Goal: Navigation & Orientation: Find specific page/section

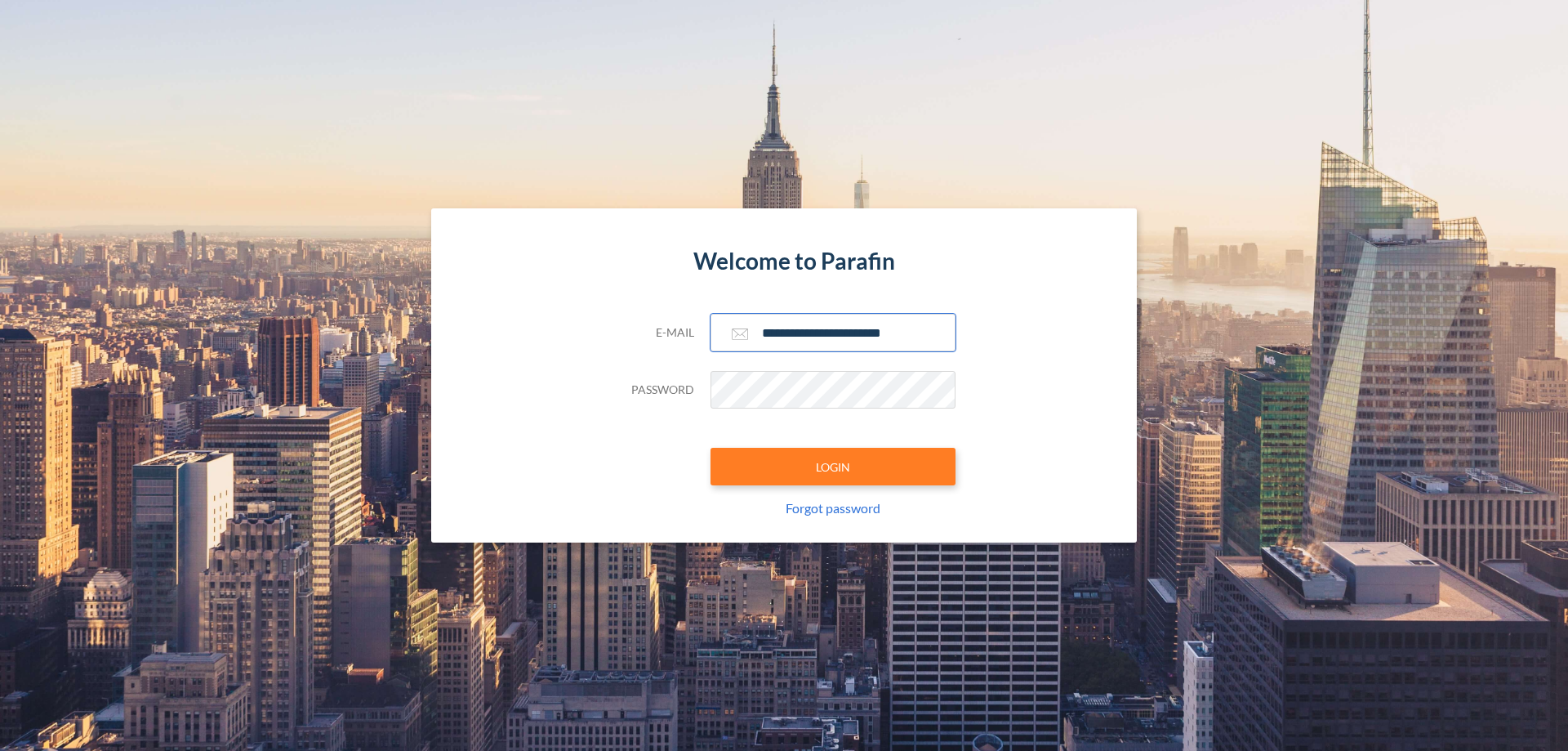
type input "**********"
click at [833, 467] on button "LOGIN" at bounding box center [833, 466] width 245 height 37
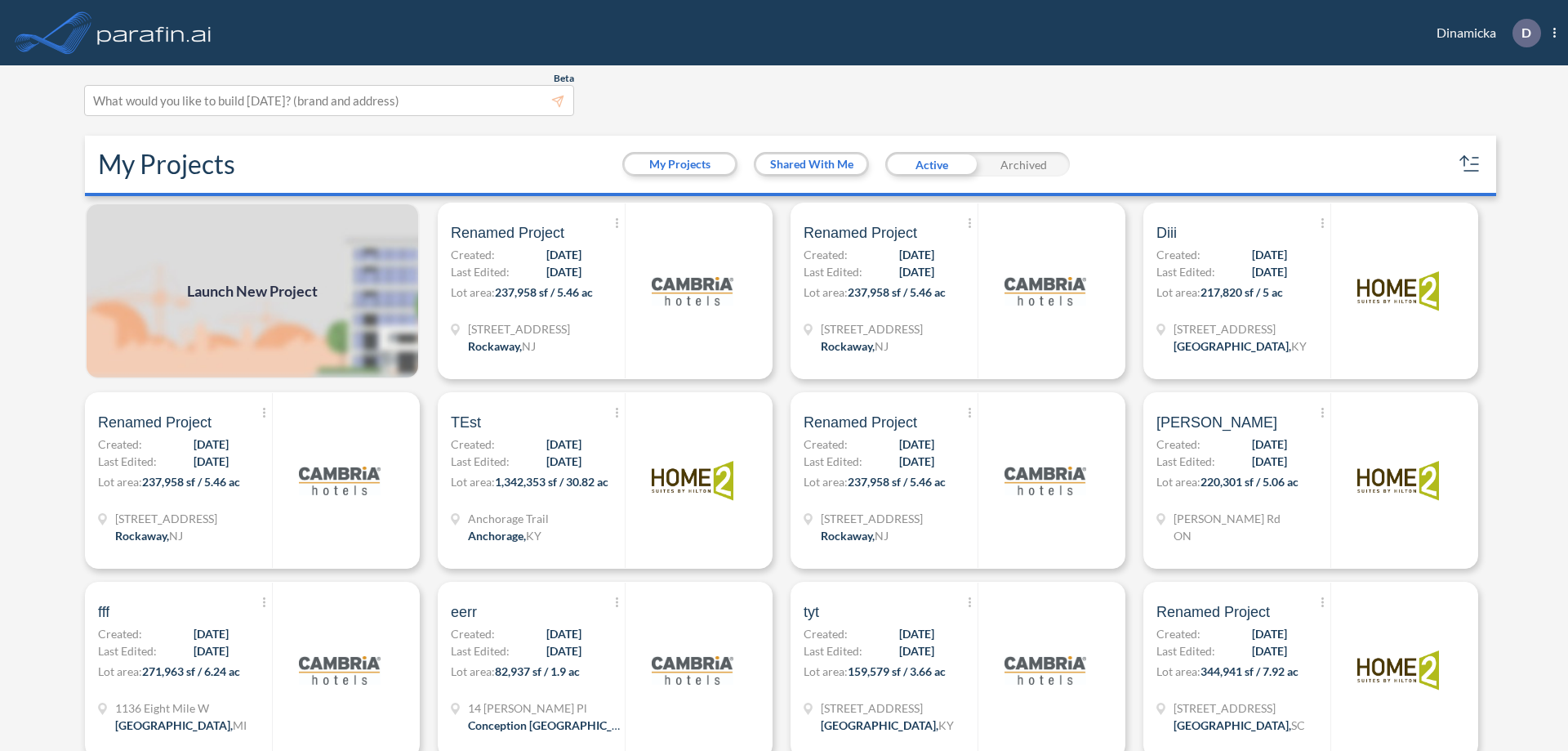
scroll to position [4, 0]
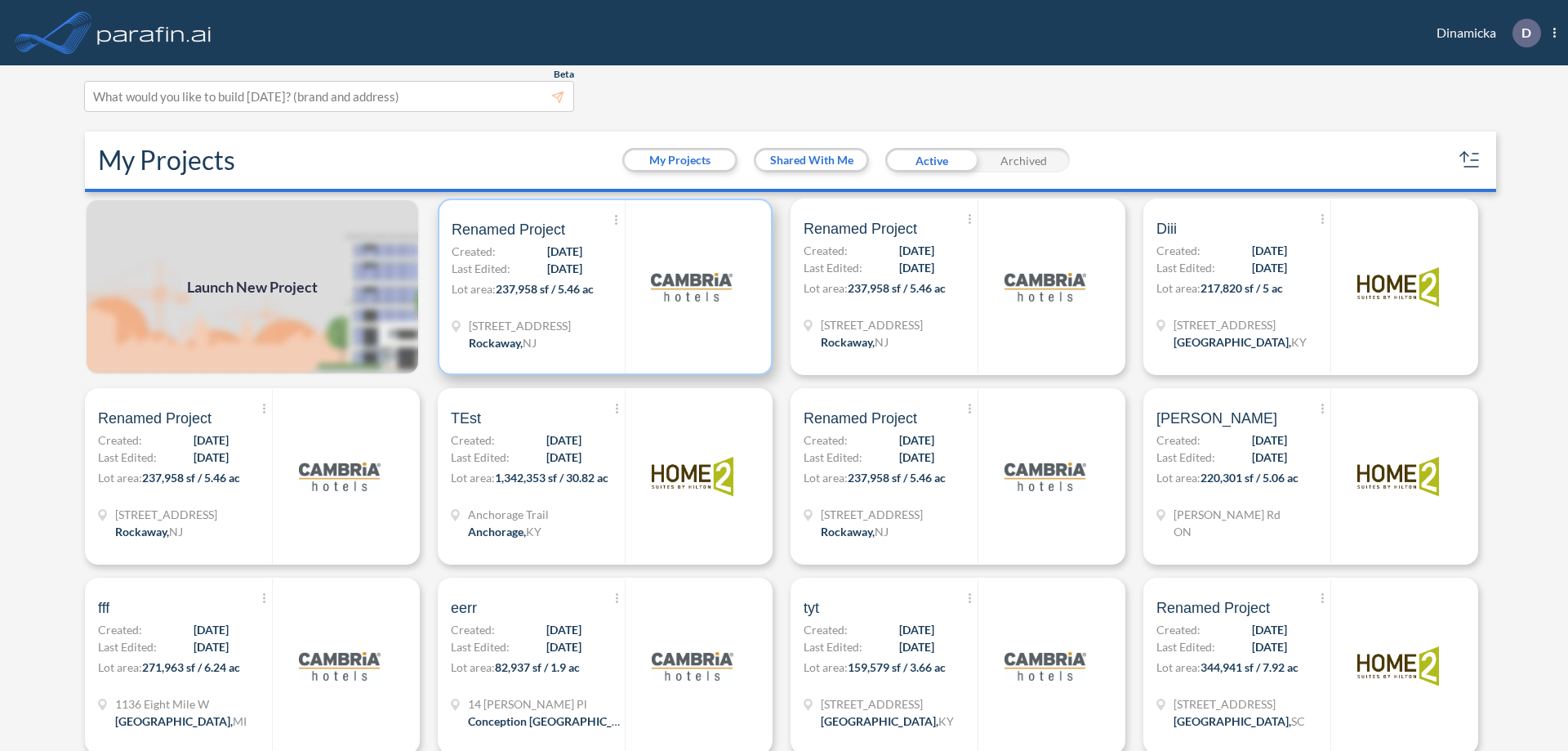
click at [602, 287] on p "Lot area: 237,958 sf / 5.46 ac" at bounding box center [538, 292] width 174 height 24
